Goal: Information Seeking & Learning: Understand process/instructions

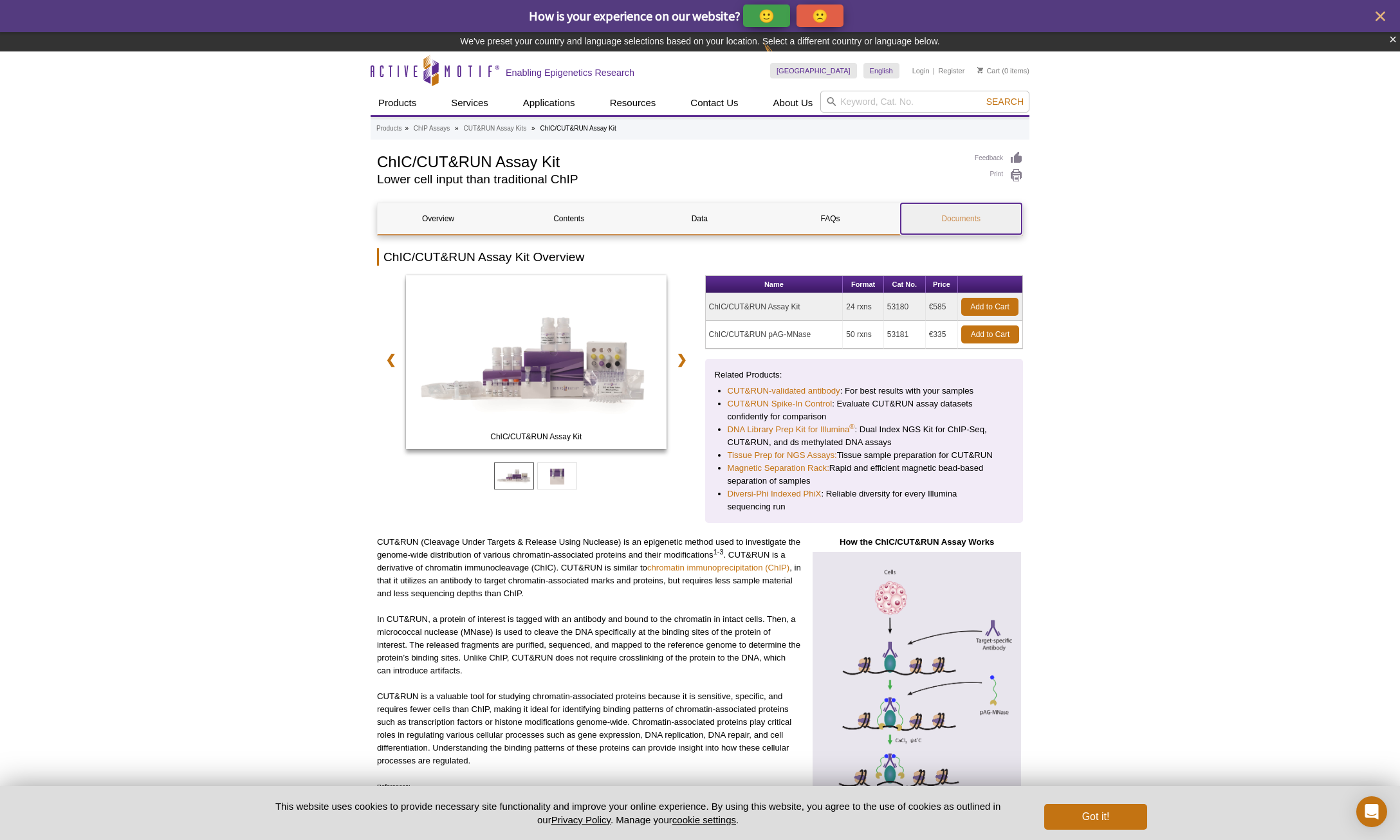
click at [948, 213] on link "Documents" at bounding box center [961, 219] width 121 height 31
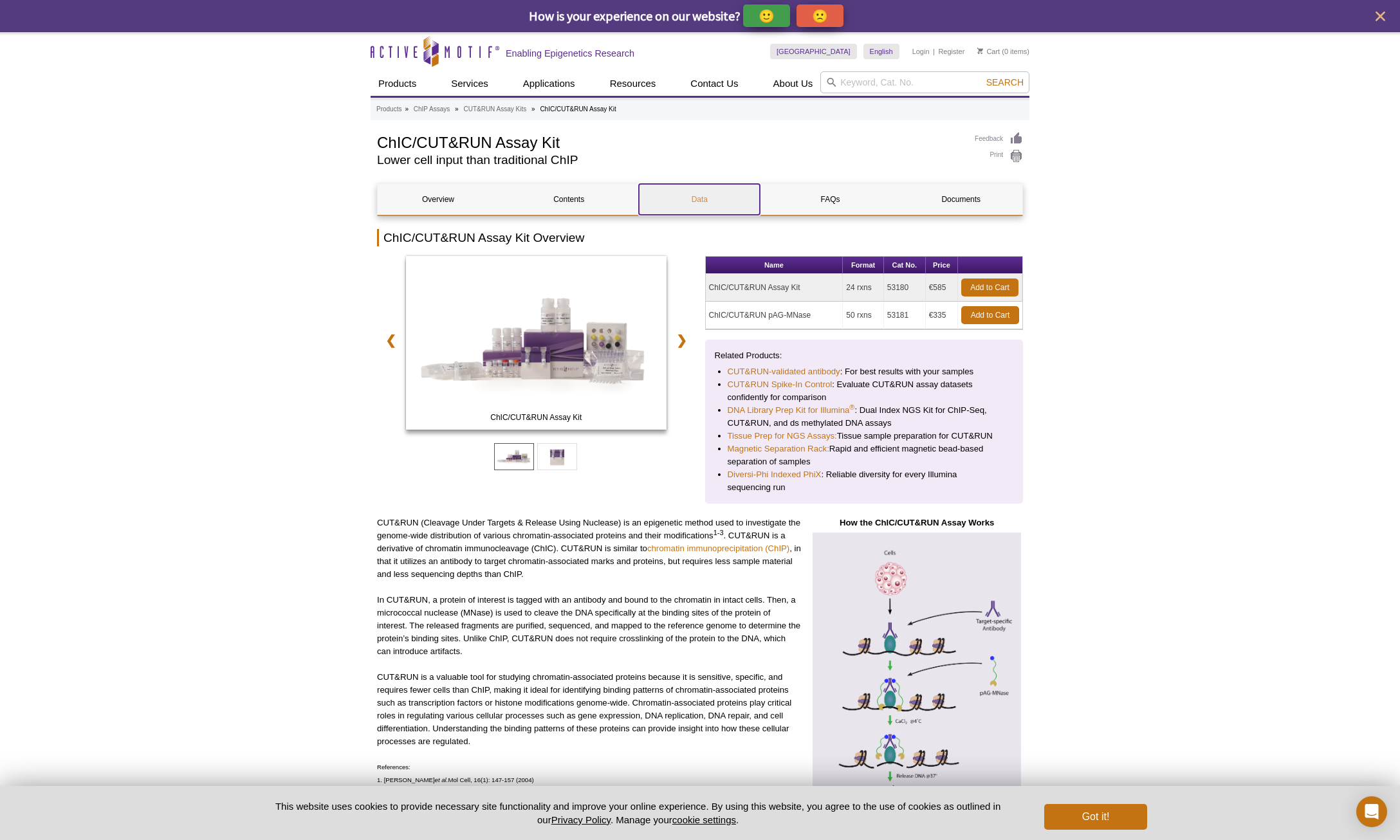
click at [710, 212] on link "Data" at bounding box center [700, 199] width 121 height 31
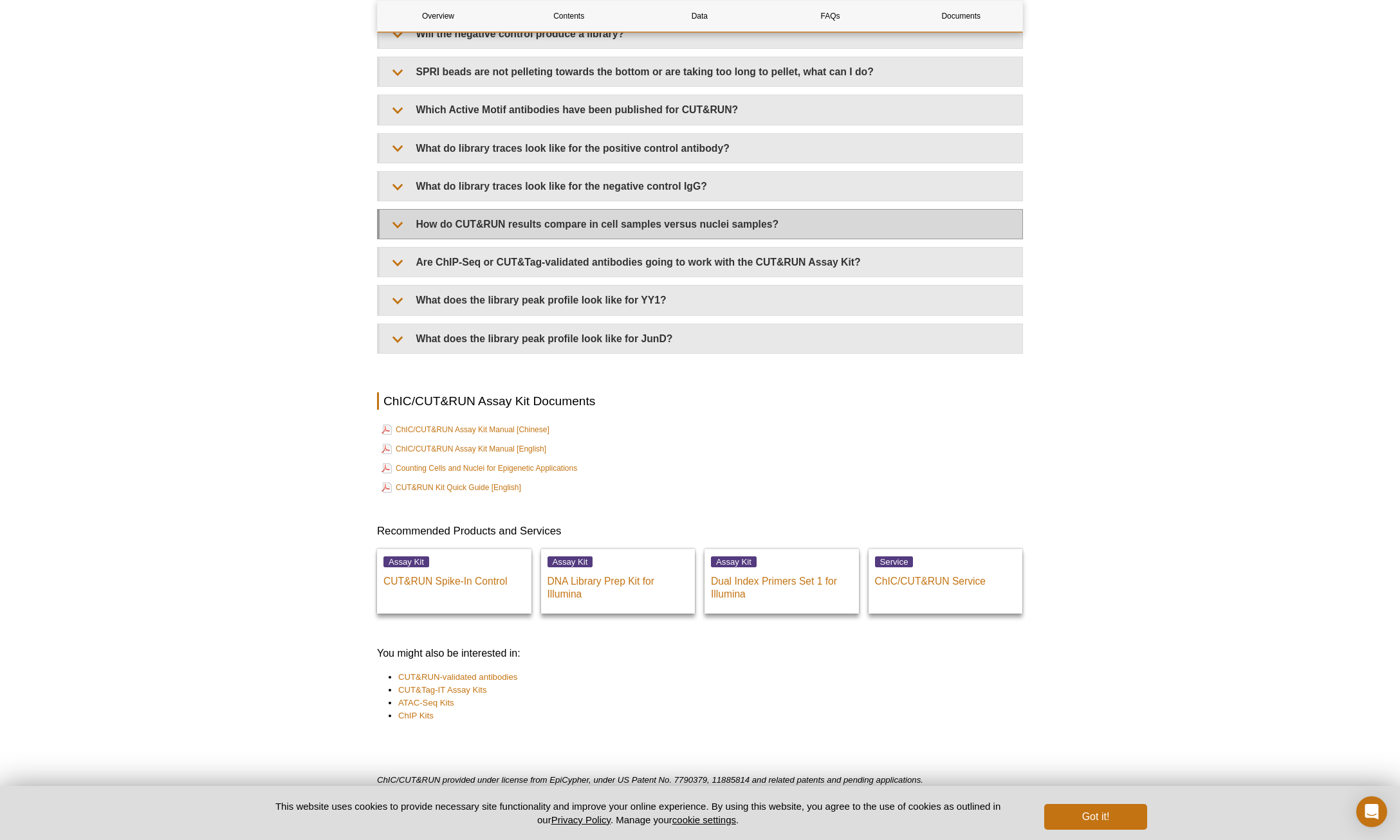
scroll to position [4155, 0]
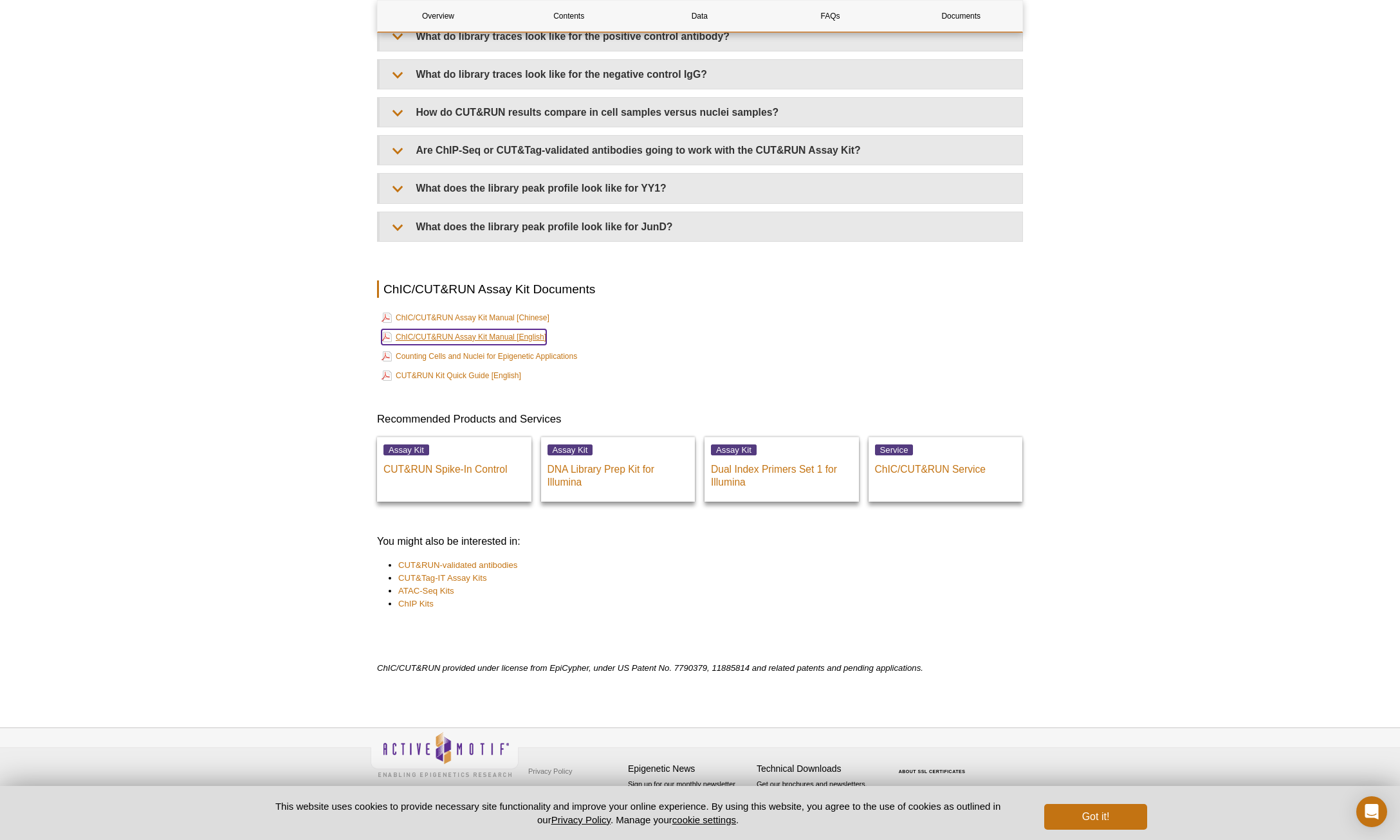
click at [456, 337] on link "ChIC/CUT&RUN Assay Kit Manual [English]" at bounding box center [463, 337] width 165 height 15
click at [1095, 813] on button "Got it!" at bounding box center [1095, 817] width 103 height 26
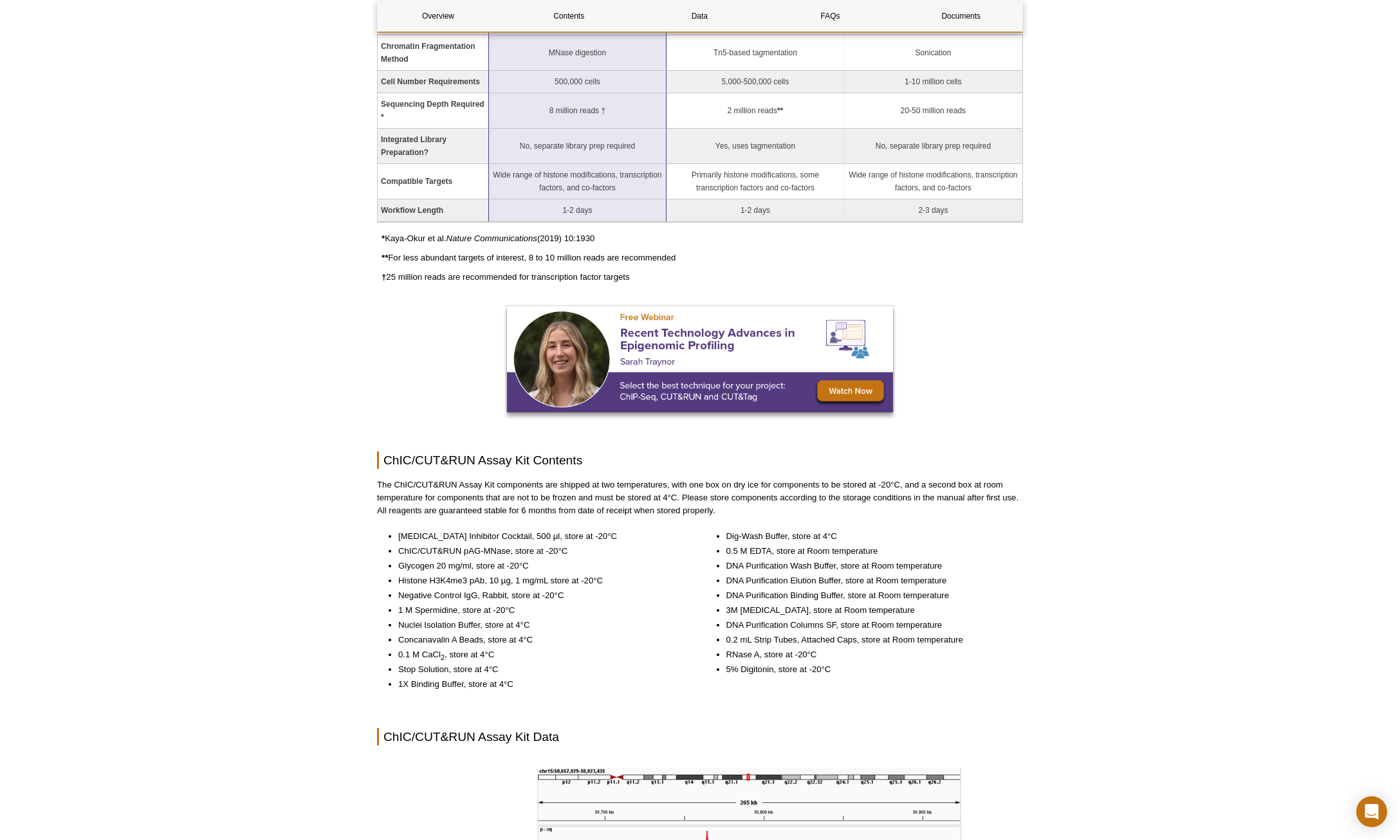
scroll to position [0, 0]
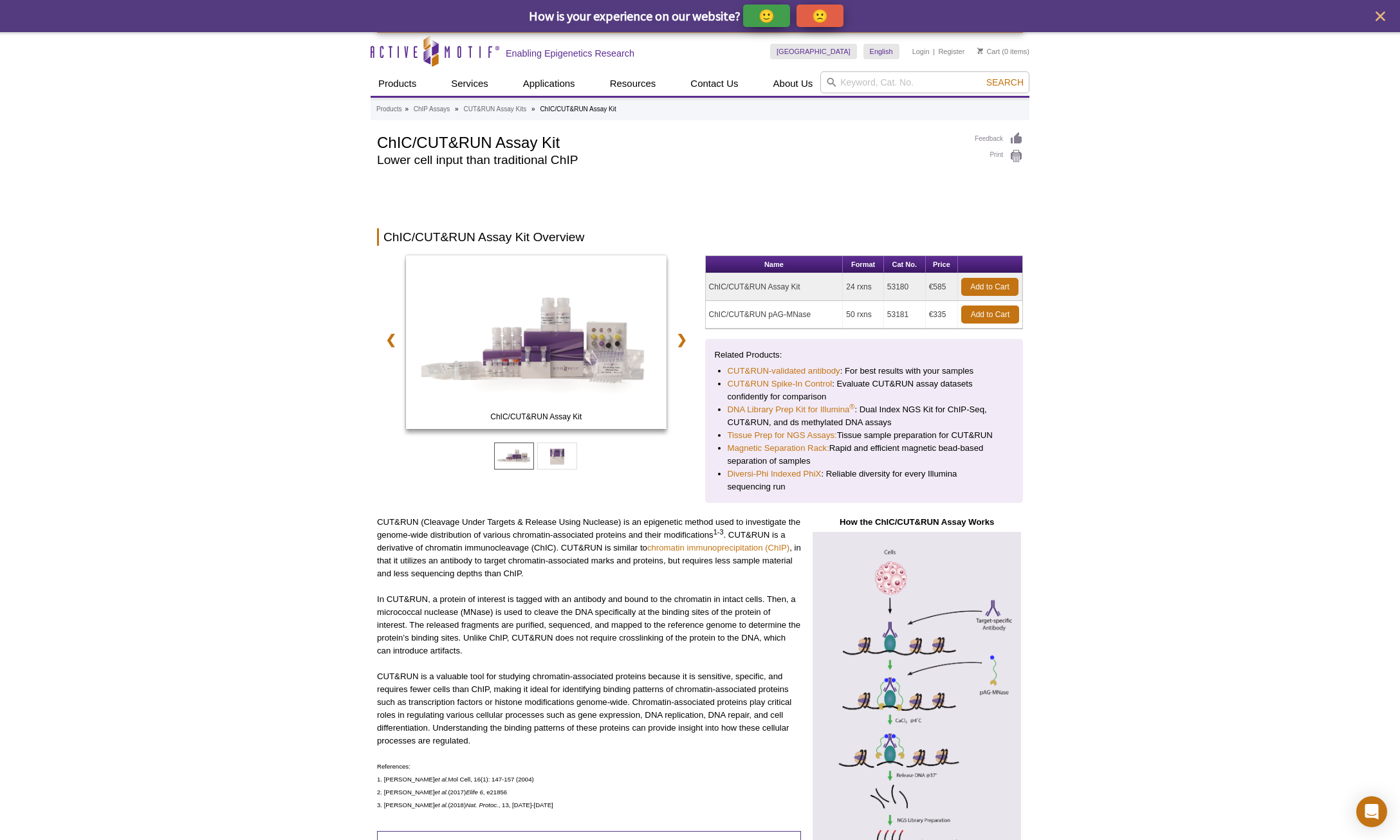
drag, startPoint x: 1087, startPoint y: 360, endPoint x: 1062, endPoint y: 86, distance: 275.1
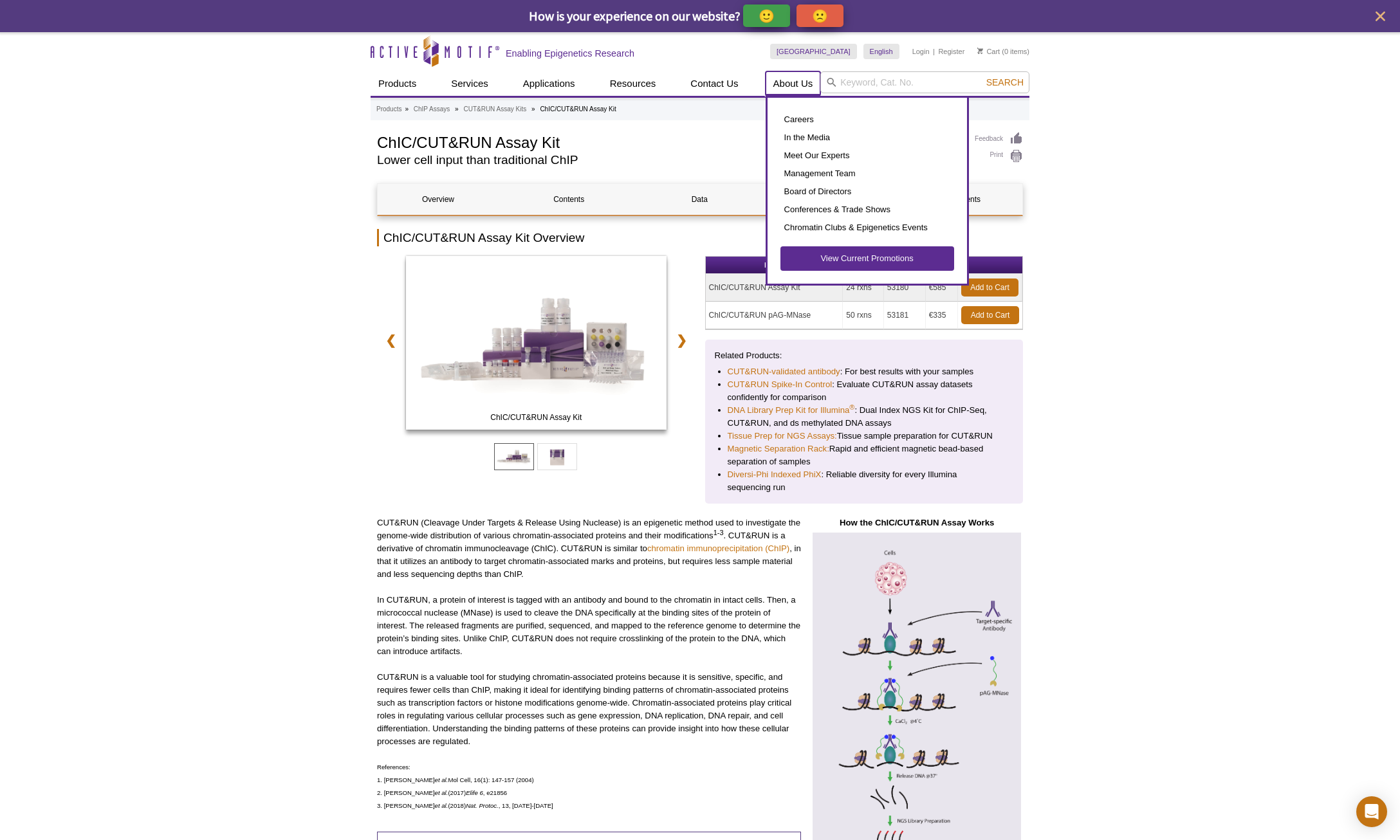
click at [798, 85] on link "About Us" at bounding box center [793, 83] width 55 height 24
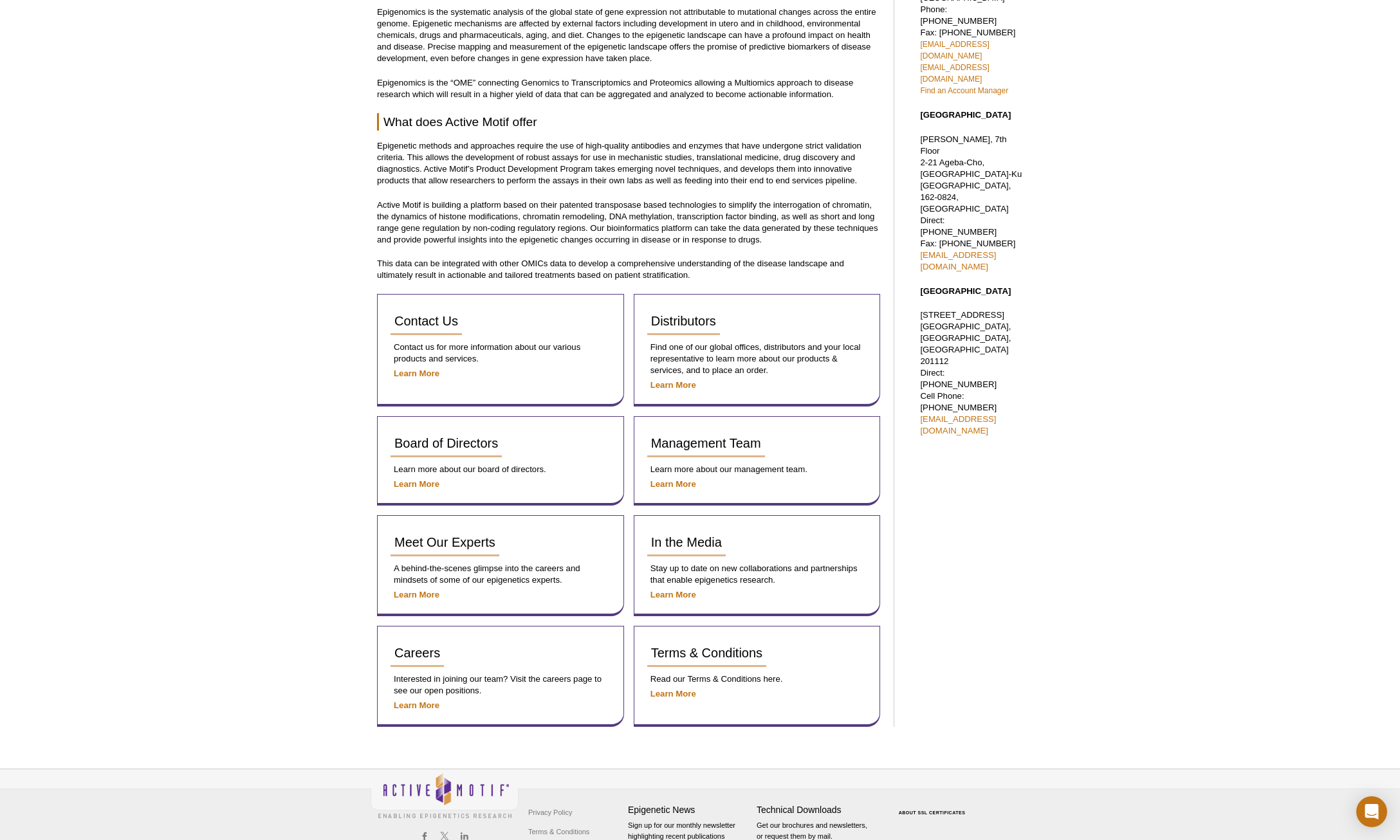
scroll to position [386, 0]
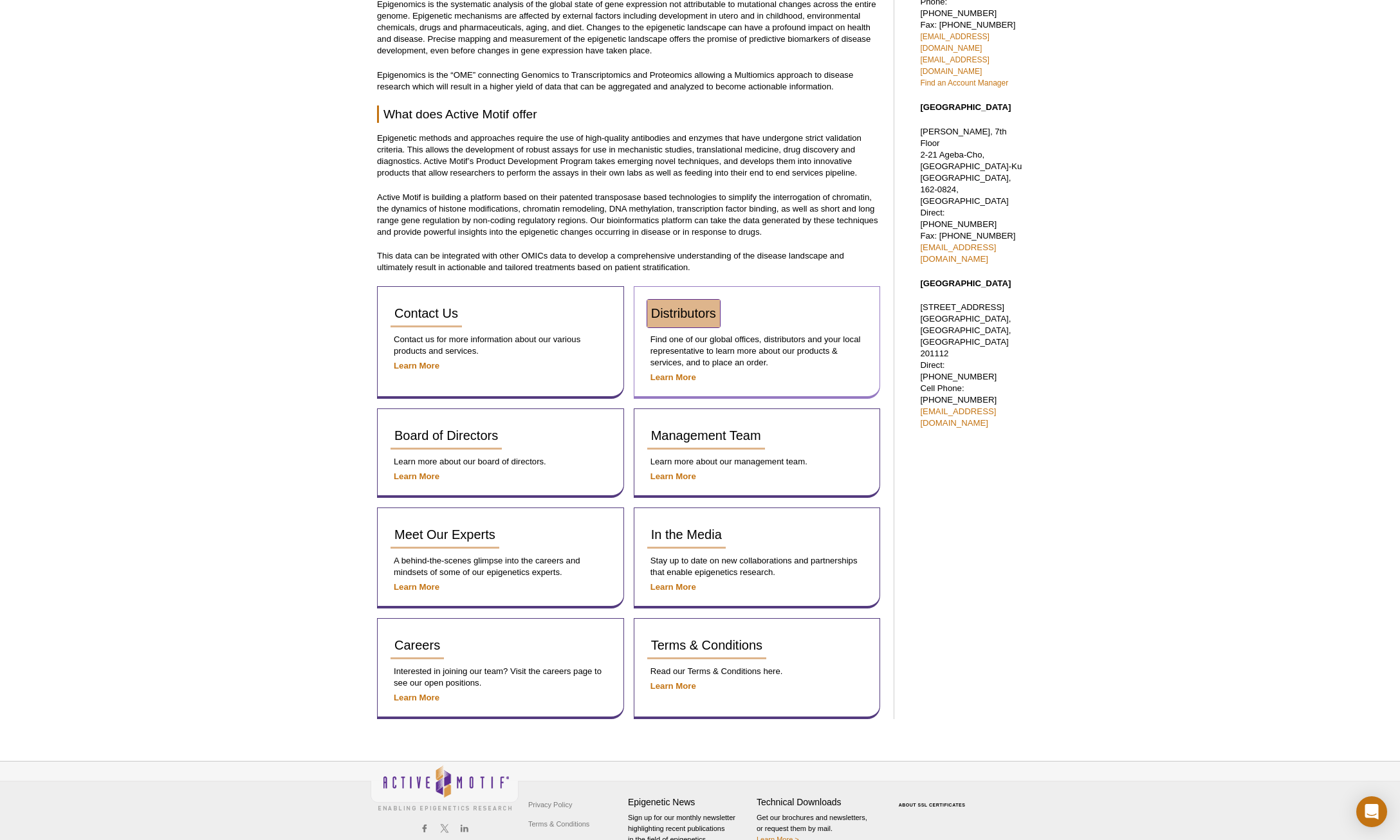
click at [708, 316] on span "Distributors" at bounding box center [684, 313] width 65 height 14
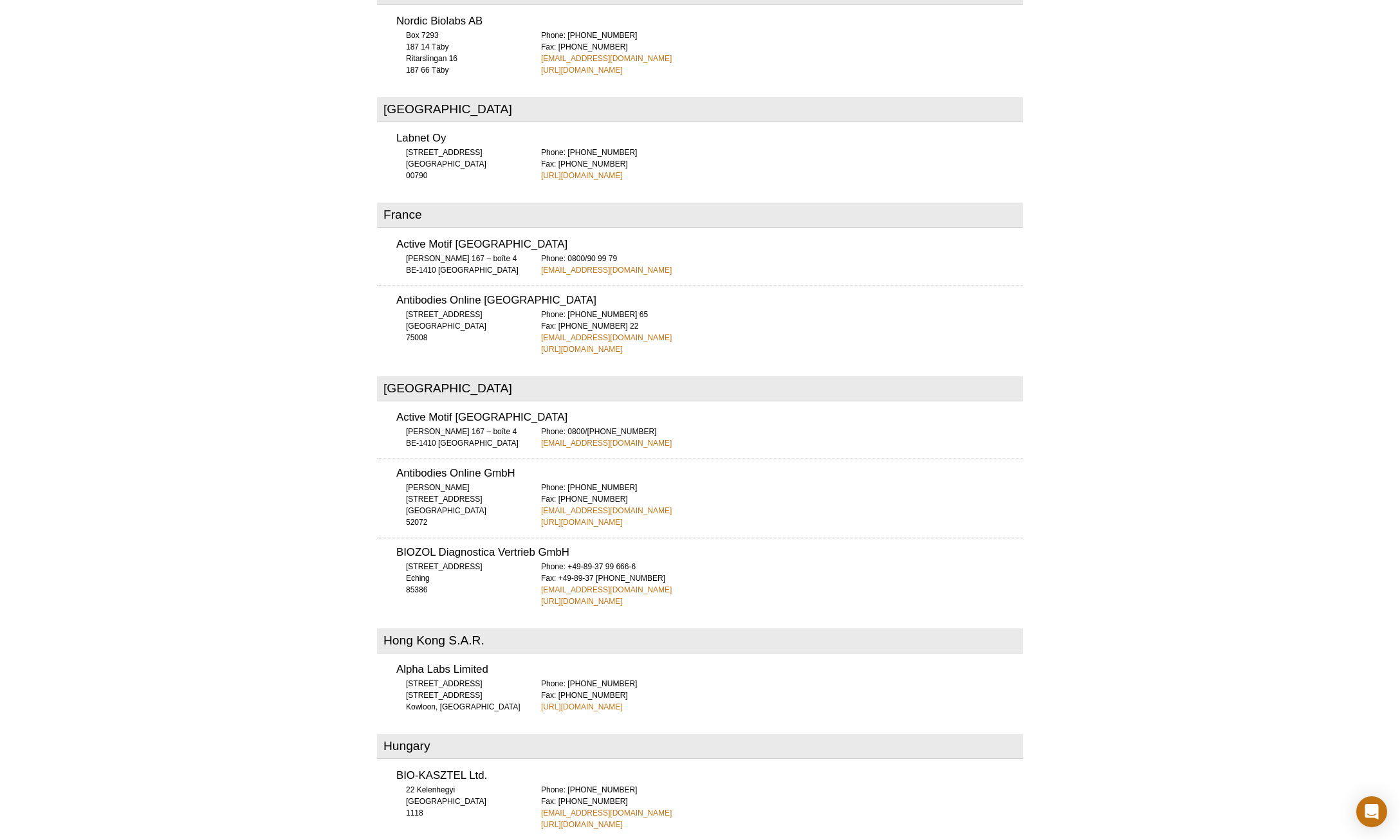
scroll to position [1543, 0]
